Goal: Task Accomplishment & Management: Use online tool/utility

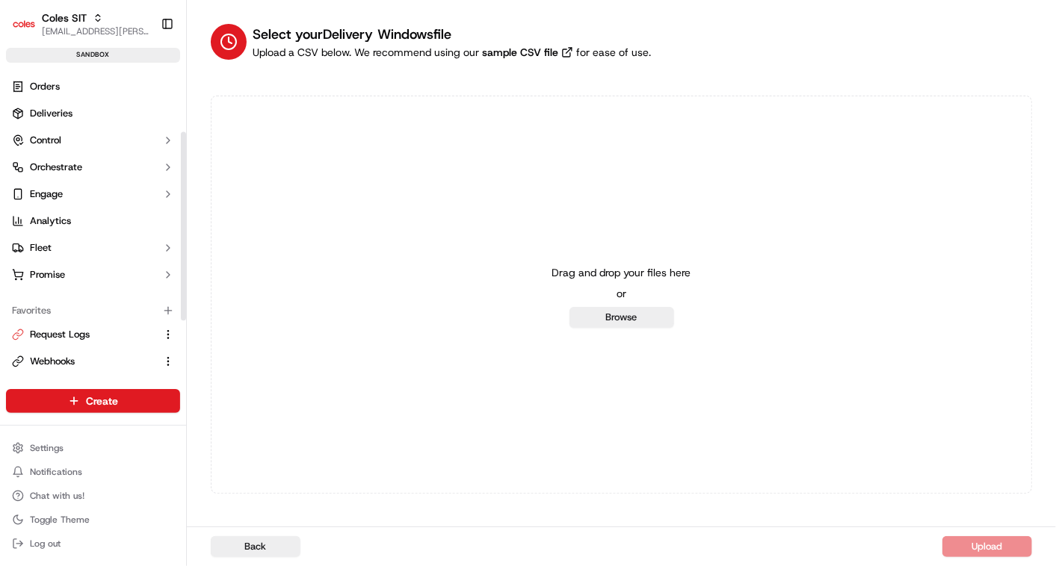
scroll to position [195, 0]
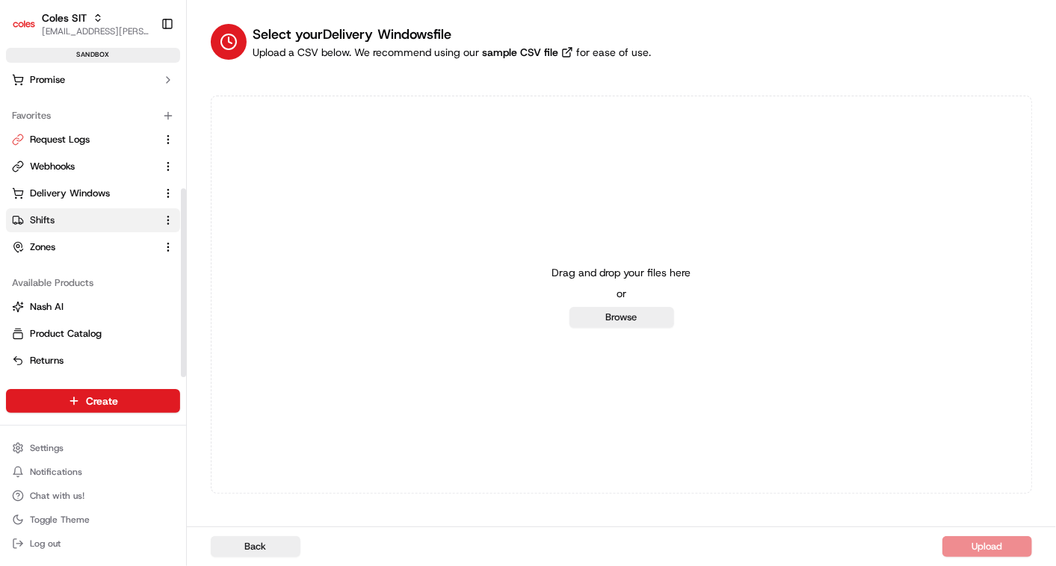
click at [49, 218] on span "Shifts" at bounding box center [42, 220] width 25 height 13
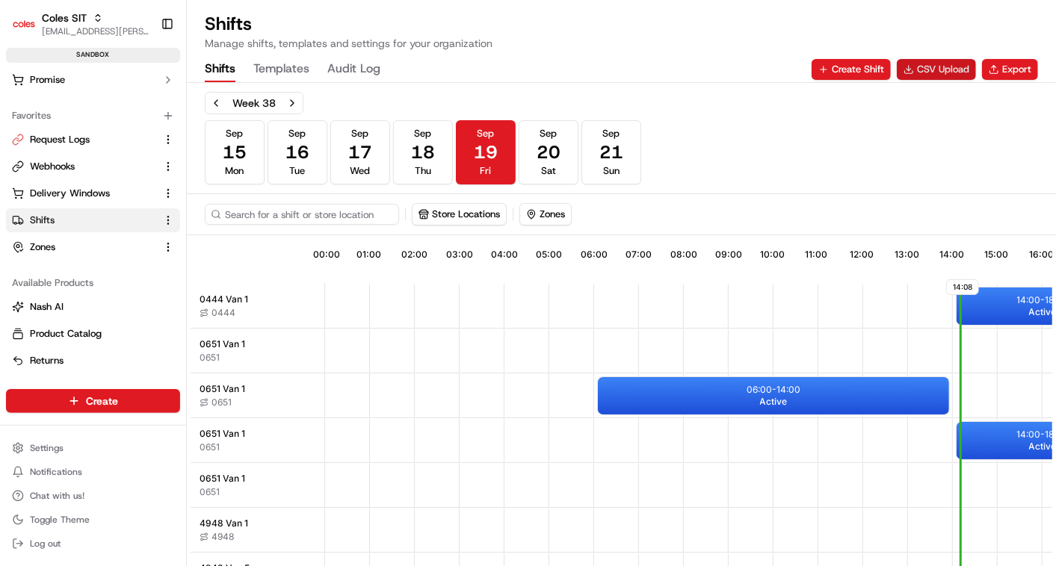
click at [937, 66] on button "CSV Upload" at bounding box center [936, 69] width 79 height 21
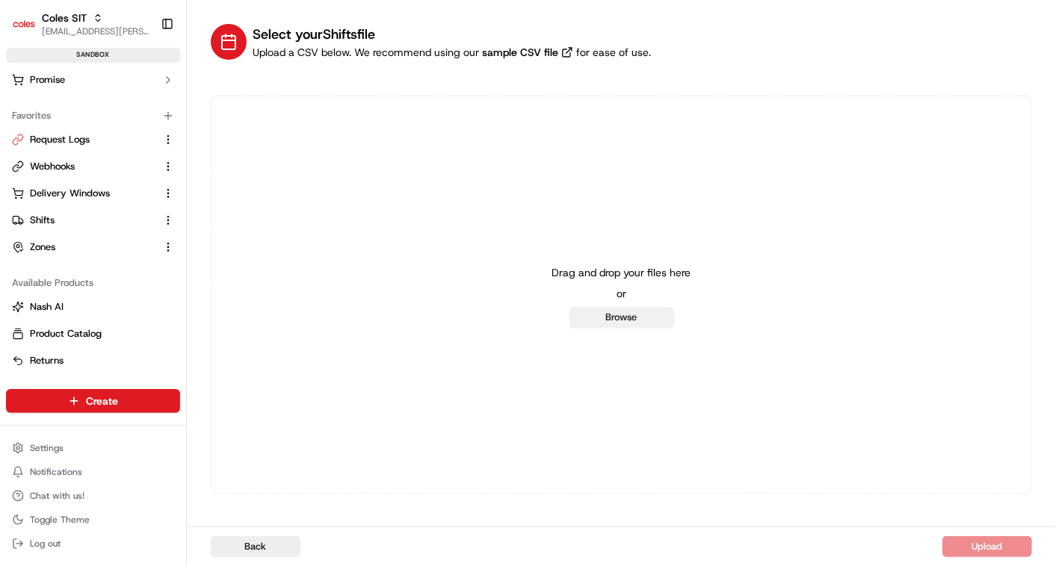
click at [606, 318] on button "Browse" at bounding box center [621, 317] width 105 height 21
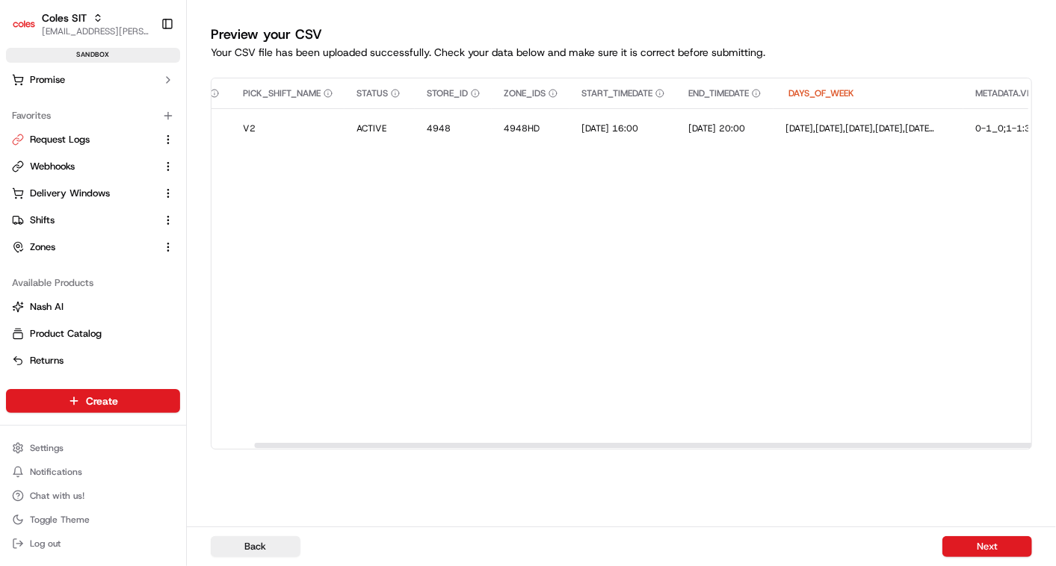
scroll to position [0, 108]
click at [994, 546] on button "Next" at bounding box center [987, 546] width 90 height 21
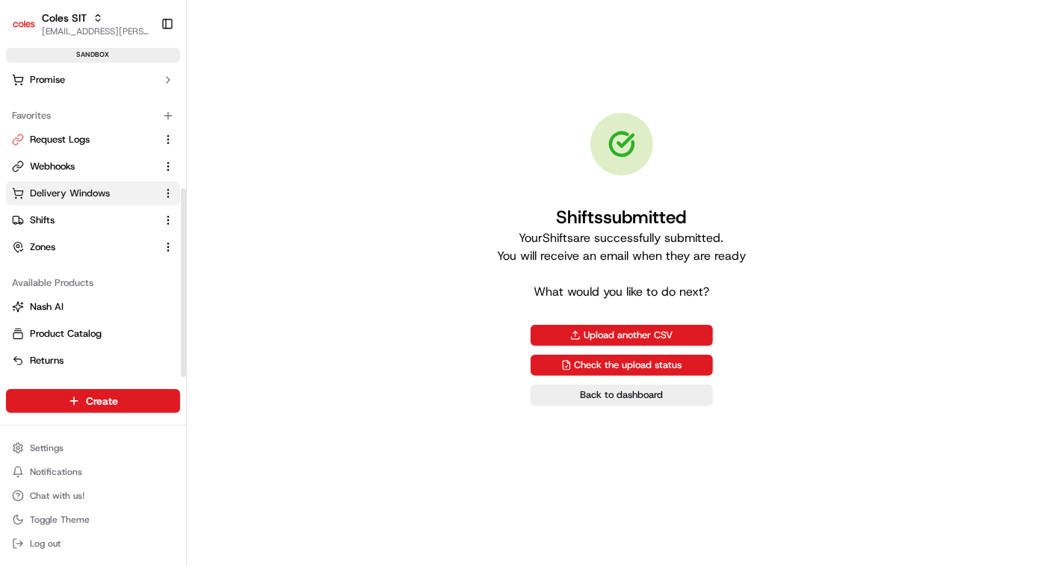
click at [60, 192] on span "Delivery Windows" at bounding box center [70, 193] width 80 height 13
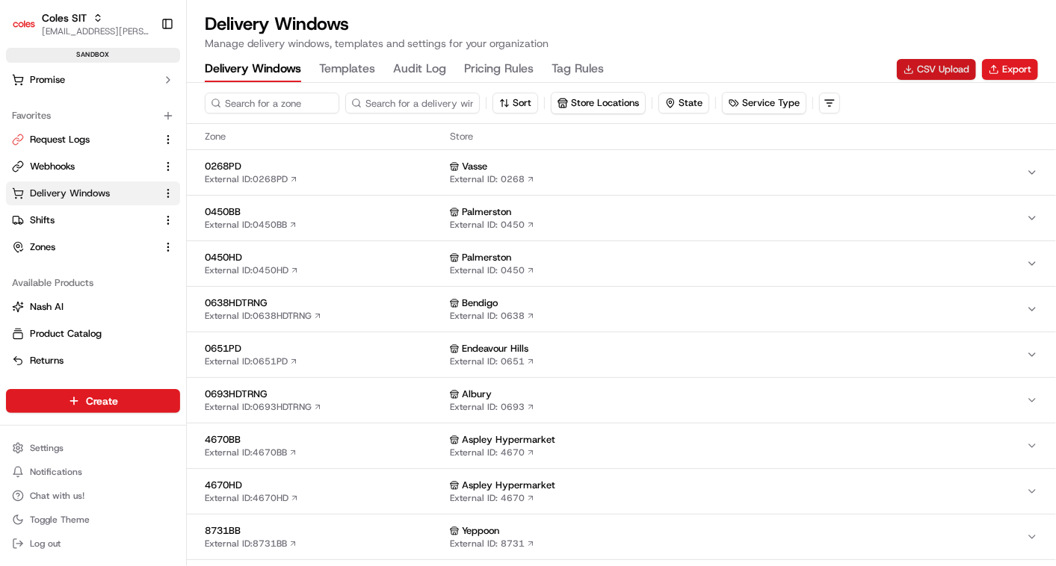
click at [935, 66] on button "CSV Upload" at bounding box center [936, 69] width 79 height 21
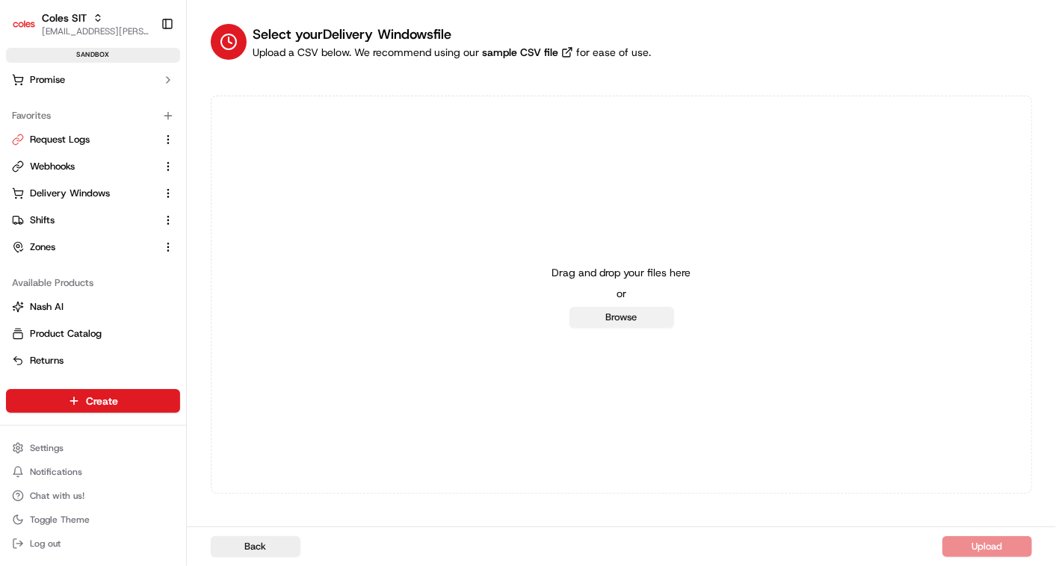
click at [622, 318] on button "Browse" at bounding box center [621, 317] width 105 height 21
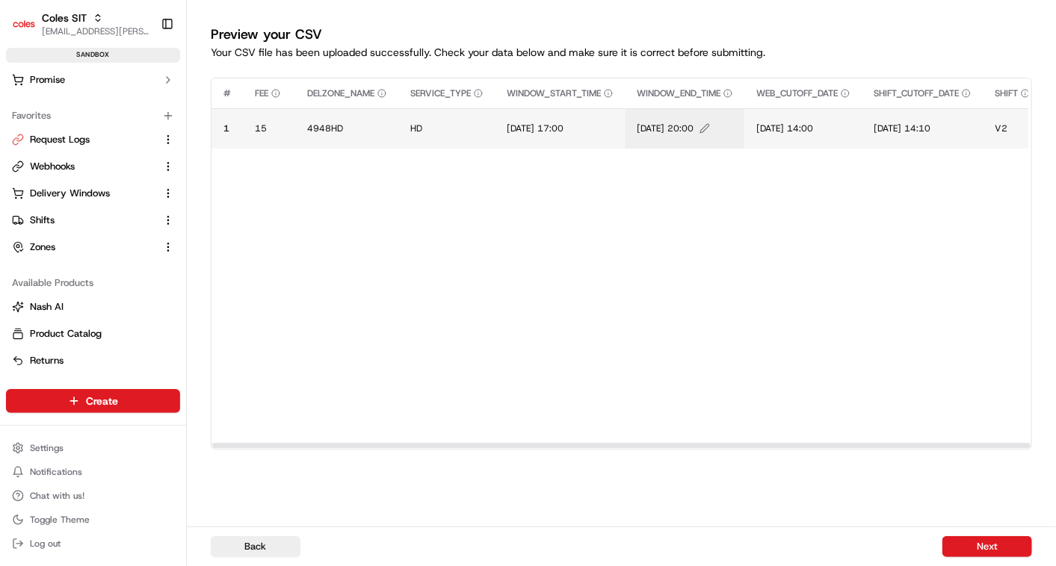
click at [727, 129] on button "[DATE] 20:00" at bounding box center [685, 129] width 96 height 12
click at [729, 115] on input "[DATE] 20:00" at bounding box center [729, 112] width 166 height 27
type input "[DATE] 19:00"
click at [802, 117] on button at bounding box center [801, 112] width 21 height 27
click at [710, 129] on icon "Edit WINDOW_END_TIME value" at bounding box center [704, 128] width 10 height 10
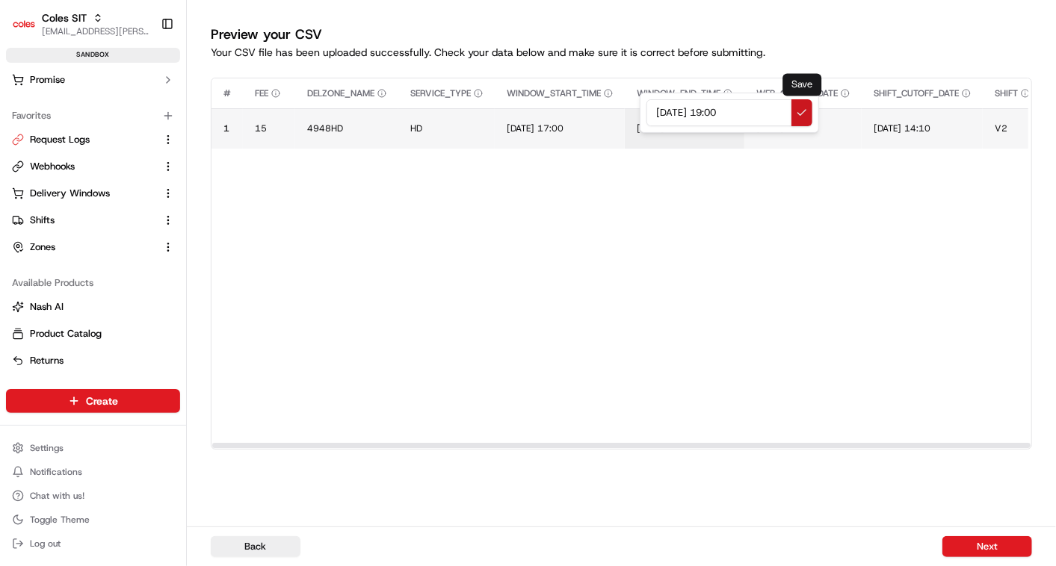
click at [804, 114] on button at bounding box center [801, 112] width 21 height 27
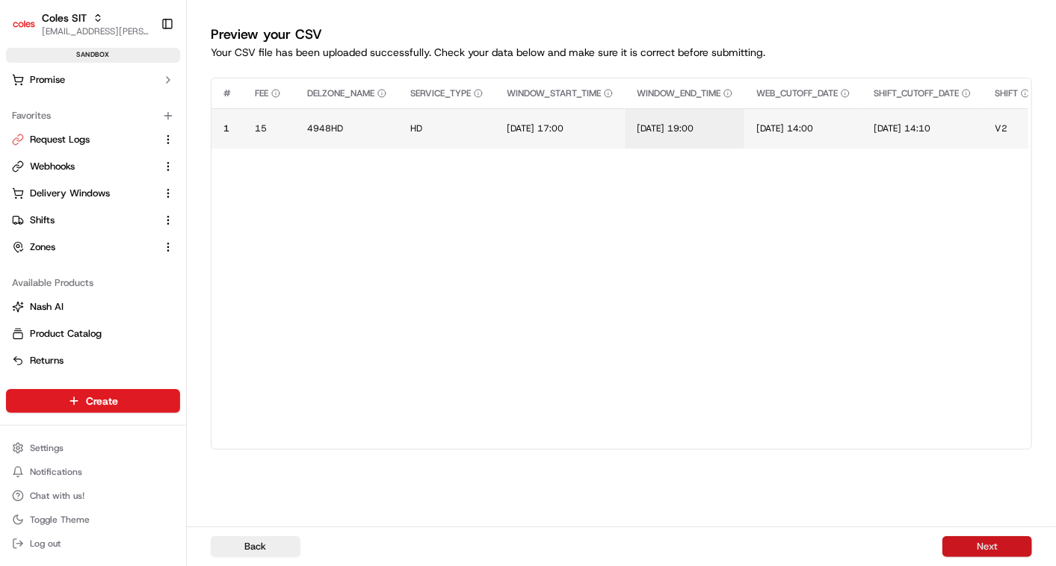
click at [988, 551] on button "Next" at bounding box center [987, 546] width 90 height 21
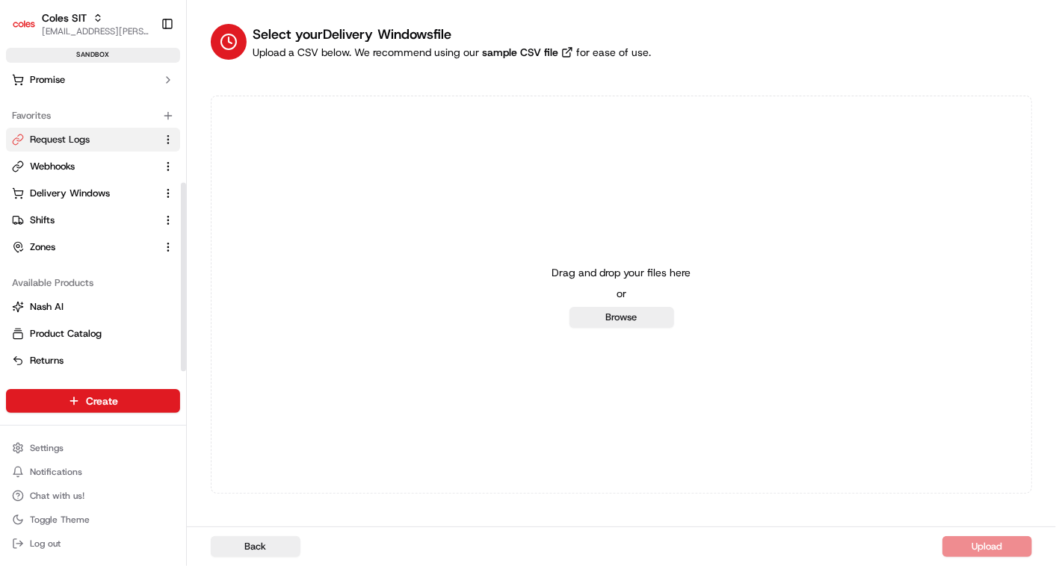
scroll to position [195, 0]
click at [83, 191] on span "Delivery Windows" at bounding box center [70, 193] width 80 height 13
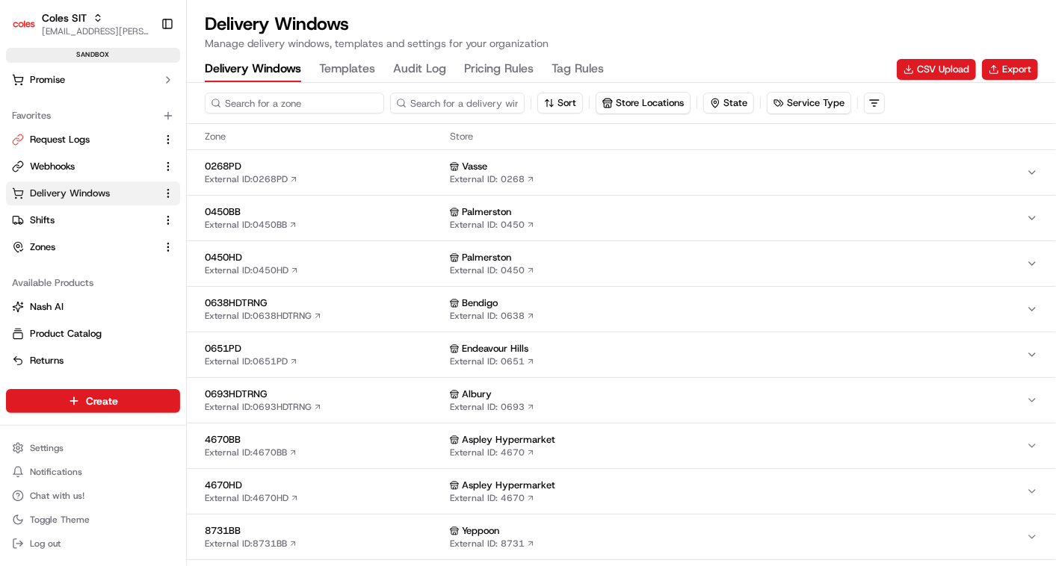
click at [277, 93] on input at bounding box center [294, 103] width 179 height 21
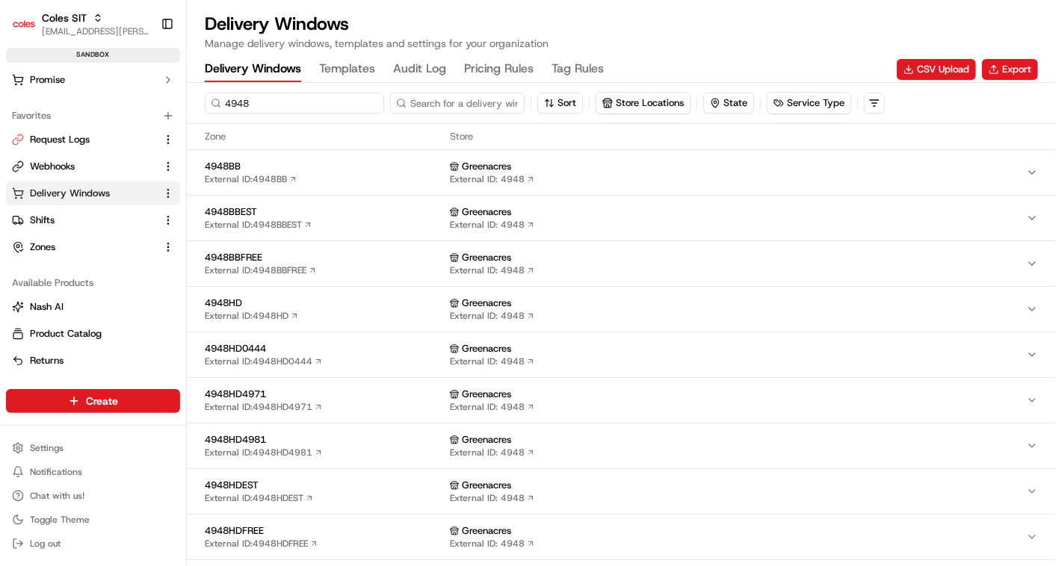
type input "4948"
click at [285, 306] on span "4948HD" at bounding box center [324, 303] width 239 height 13
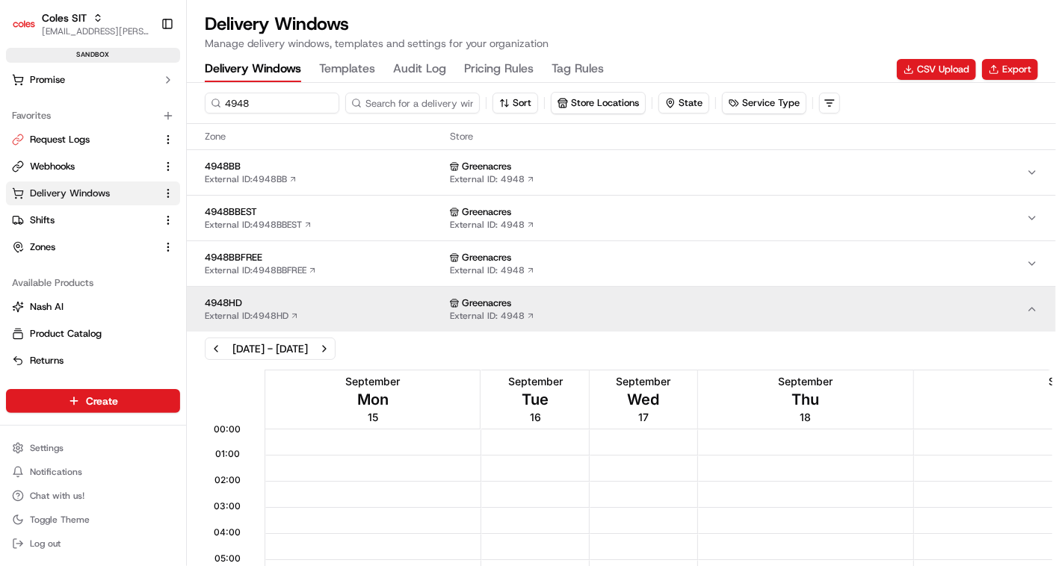
scroll to position [578, 0]
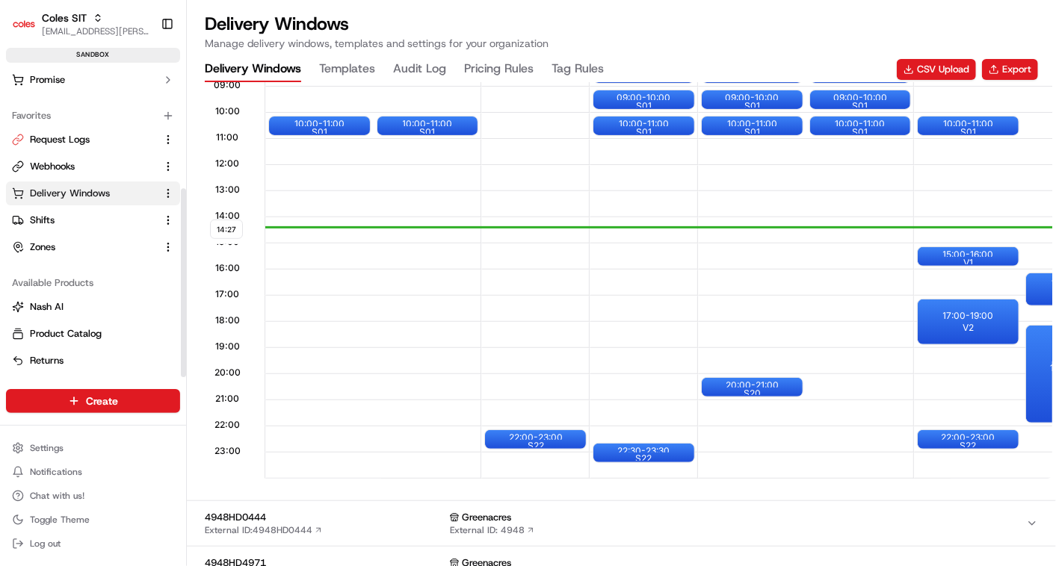
click at [63, 193] on span "Delivery Windows" at bounding box center [70, 193] width 80 height 13
click at [62, 193] on span "Delivery Windows" at bounding box center [70, 193] width 80 height 13
click at [930, 64] on button "CSV Upload" at bounding box center [936, 69] width 79 height 21
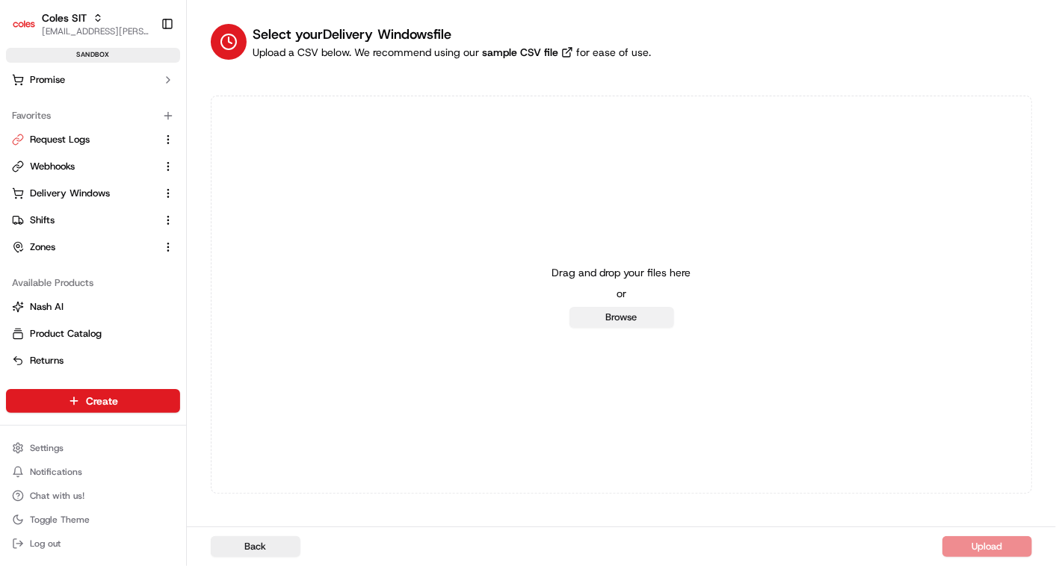
click at [628, 317] on button "Browse" at bounding box center [621, 317] width 105 height 21
click at [607, 318] on button "Browse" at bounding box center [621, 317] width 105 height 21
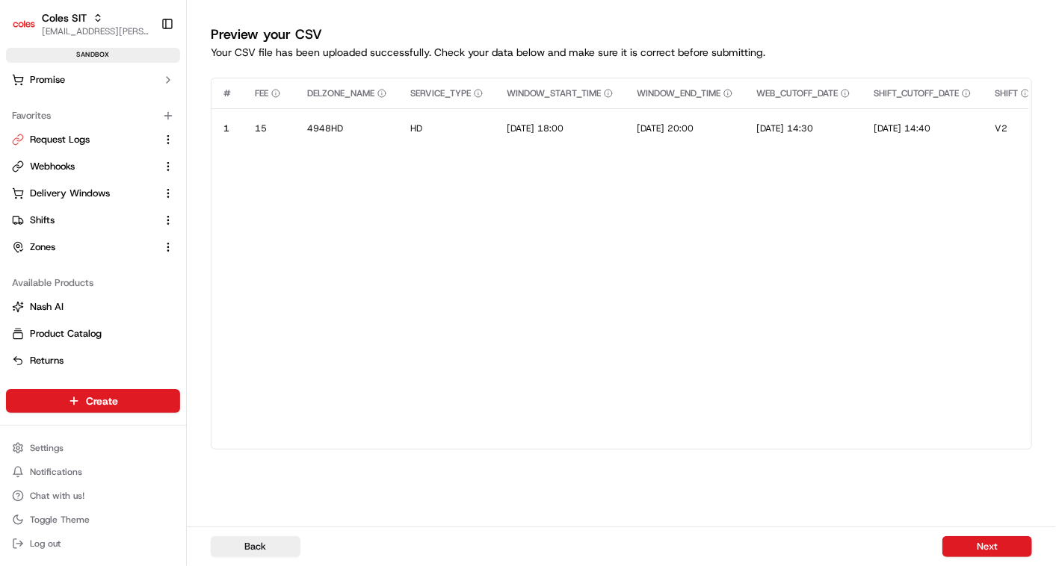
click at [977, 534] on div "Back Next" at bounding box center [621, 547] width 869 height 40
click at [987, 548] on button "Next" at bounding box center [987, 546] width 90 height 21
